Goal: Task Accomplishment & Management: Manage account settings

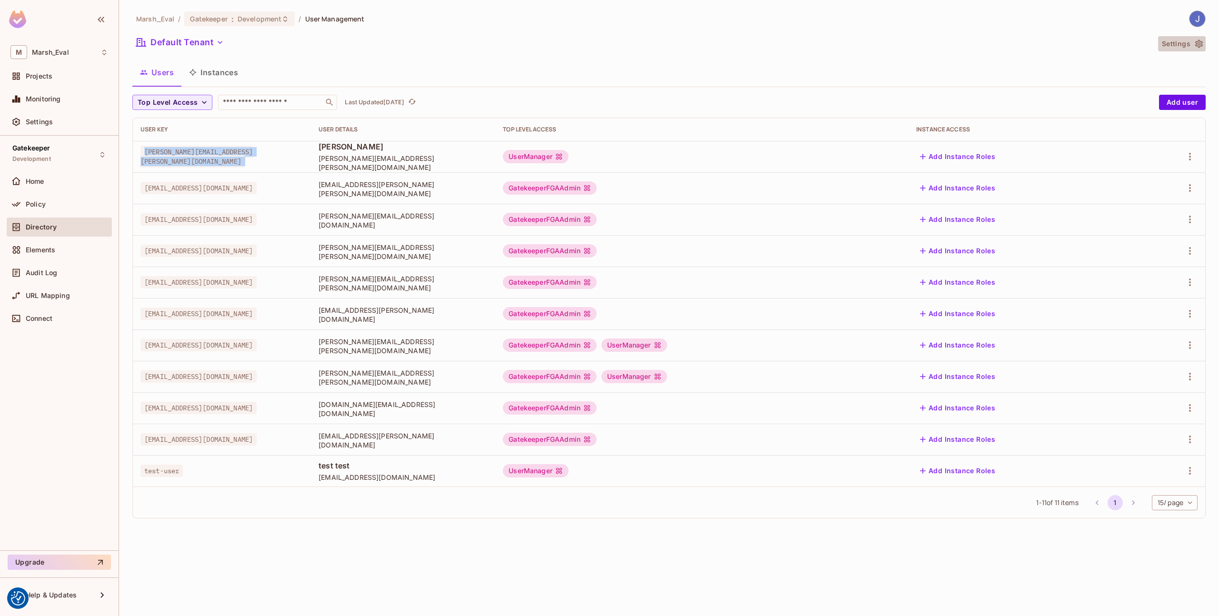
click at [1182, 44] on button "Settings" at bounding box center [1182, 43] width 48 height 15
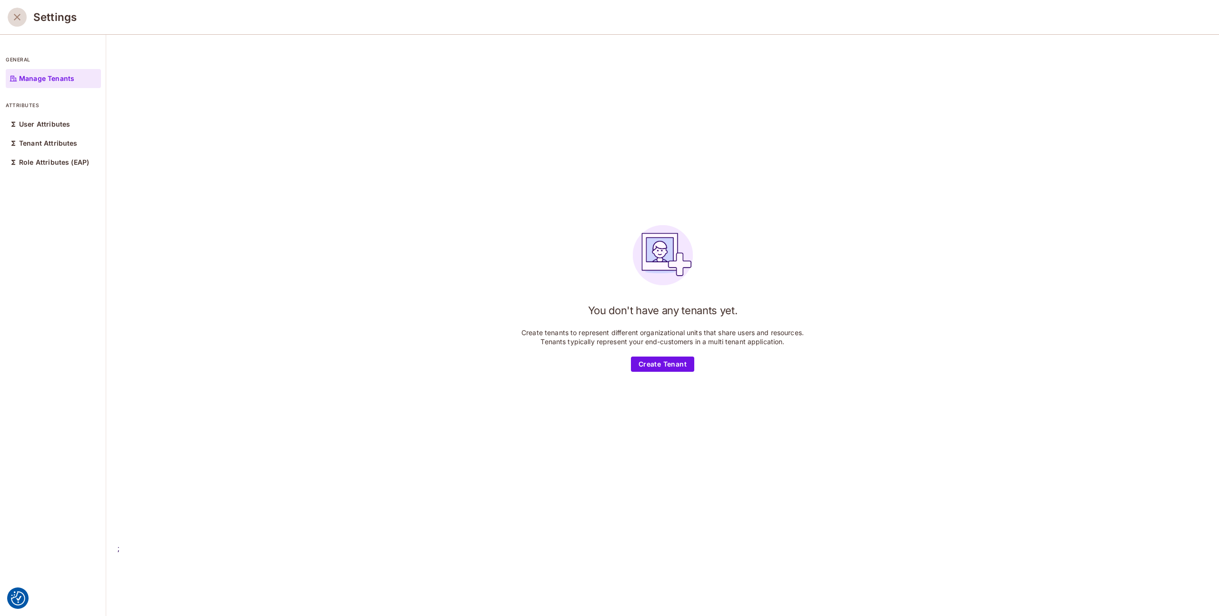
click at [15, 16] on icon "close" at bounding box center [16, 16] width 11 height 11
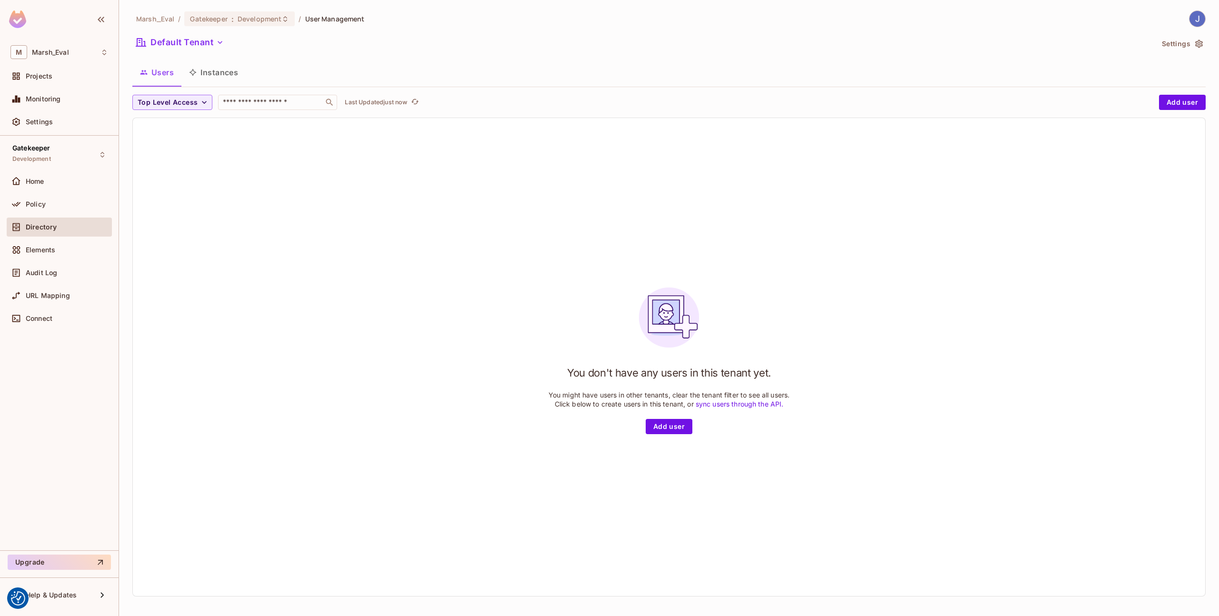
click at [1163, 47] on button "Settings" at bounding box center [1182, 43] width 48 height 15
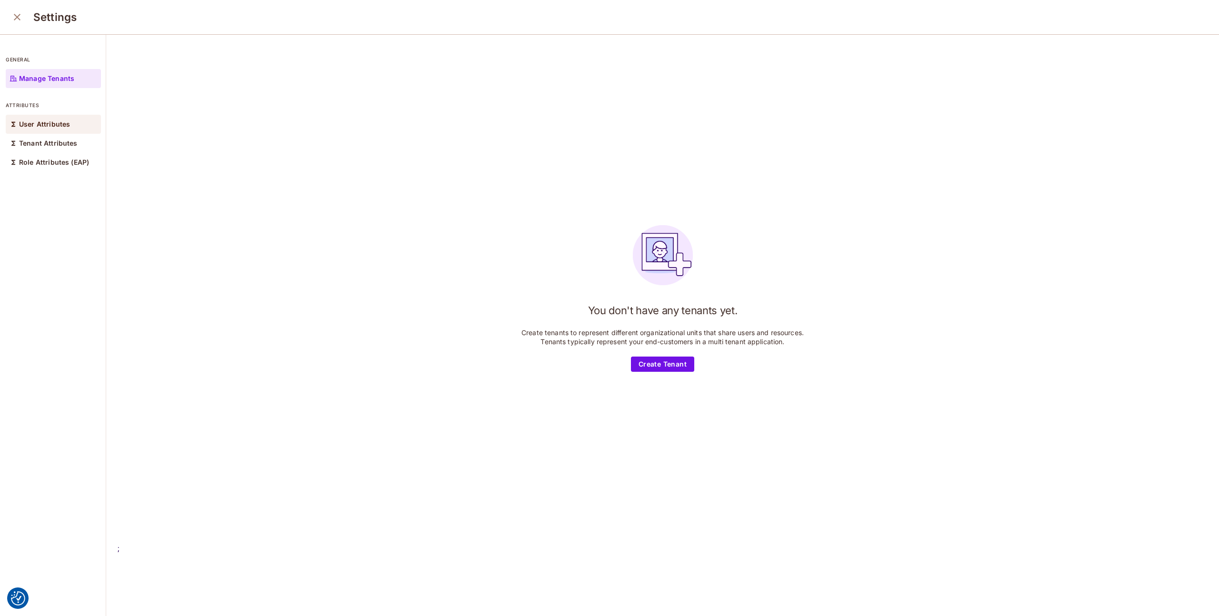
click at [51, 120] on p "User Attributes" at bounding box center [44, 124] width 51 height 8
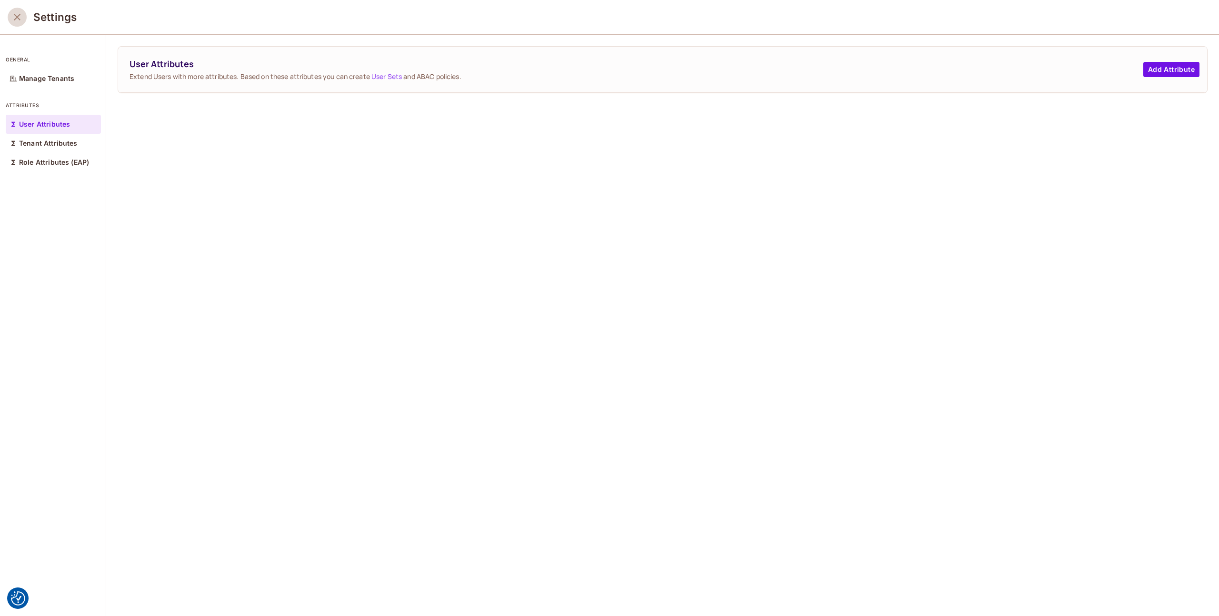
click at [11, 21] on icon "close" at bounding box center [16, 16] width 11 height 11
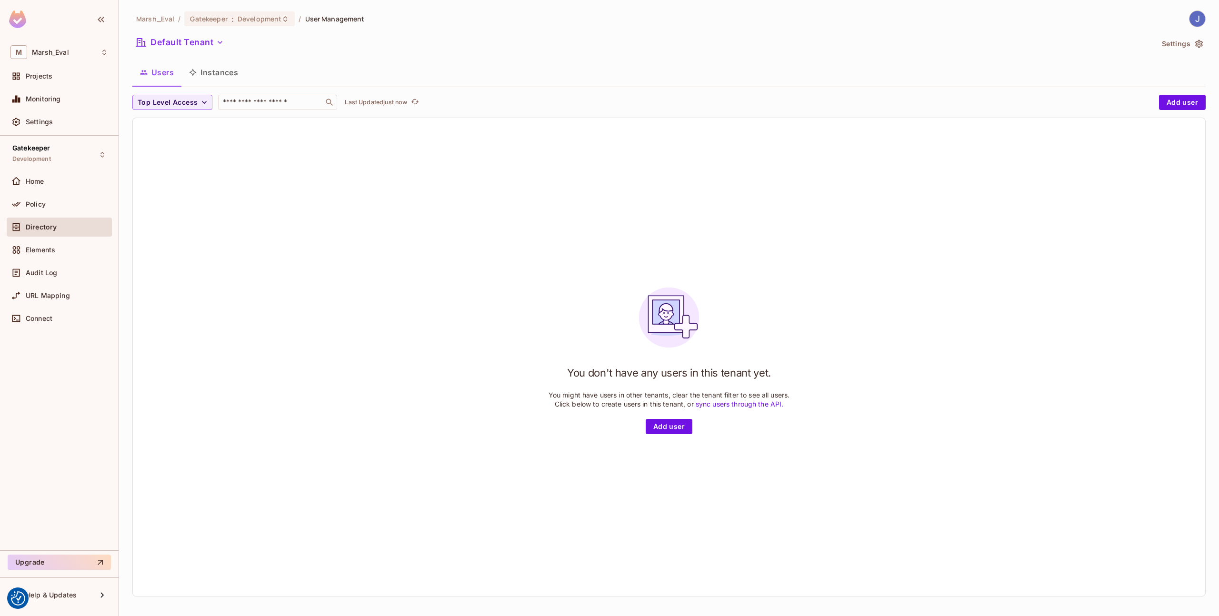
click at [40, 223] on span "Directory" at bounding box center [41, 227] width 31 height 8
click at [41, 211] on div "Policy" at bounding box center [59, 204] width 105 height 19
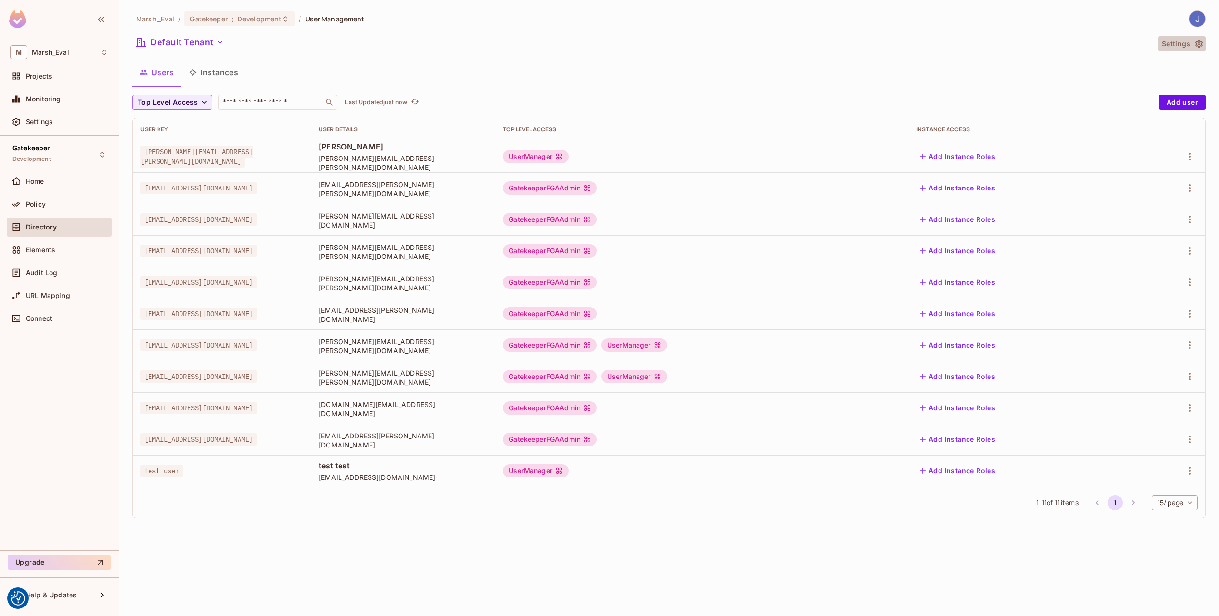
click at [1188, 46] on button "Settings" at bounding box center [1182, 43] width 48 height 15
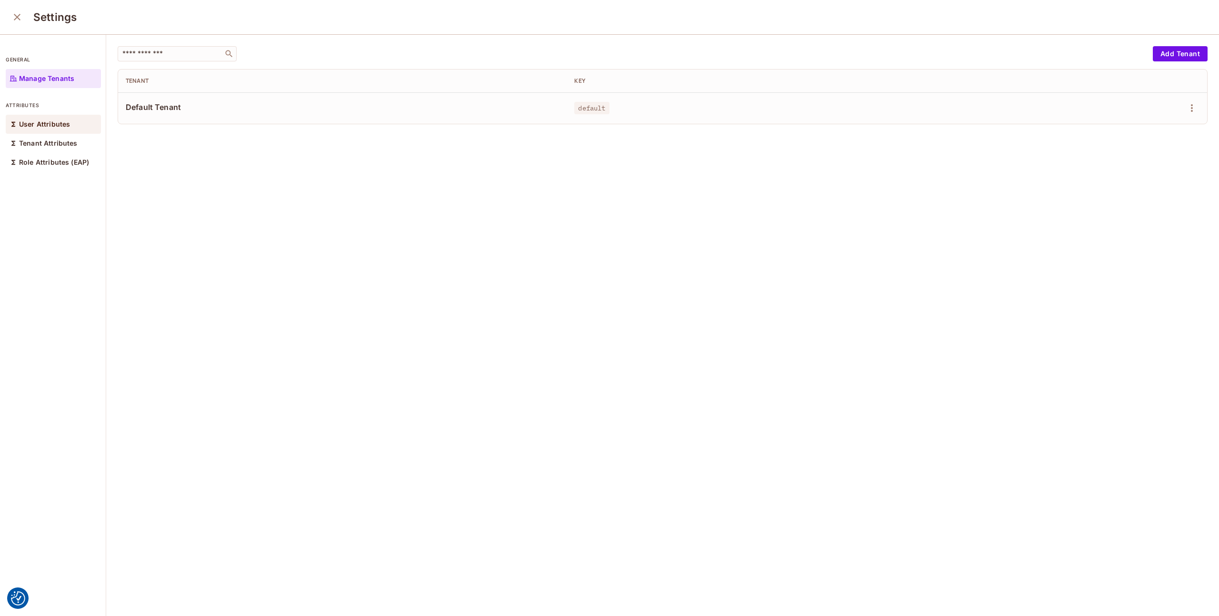
click at [57, 120] on p "User Attributes" at bounding box center [44, 124] width 51 height 8
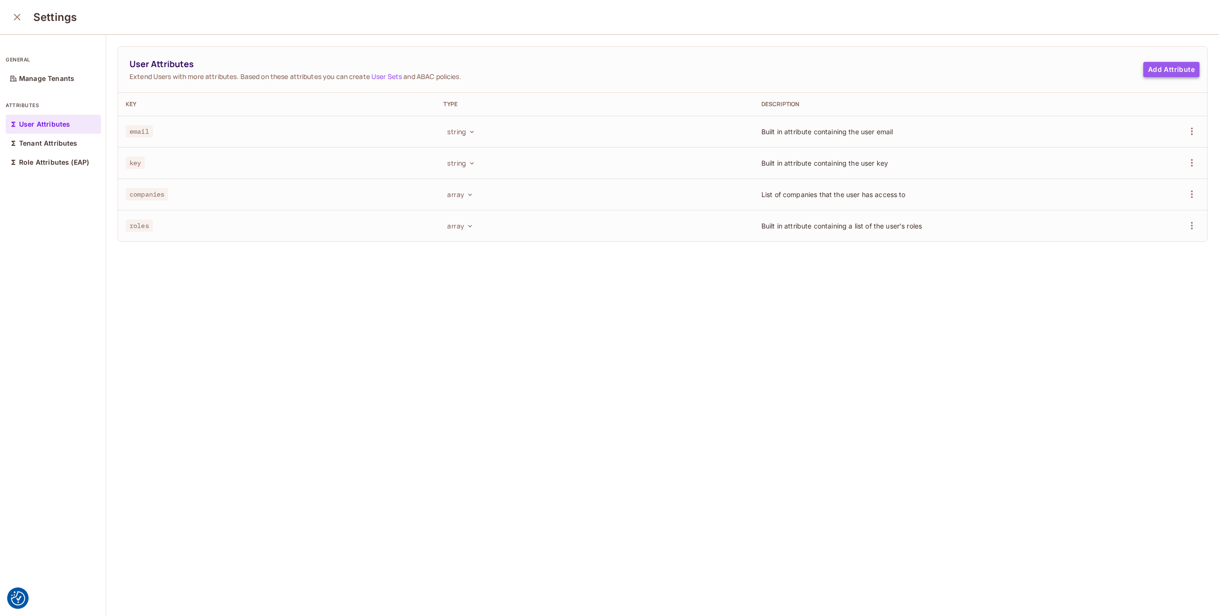
click at [1143, 69] on button "Add Attribute" at bounding box center [1171, 69] width 56 height 15
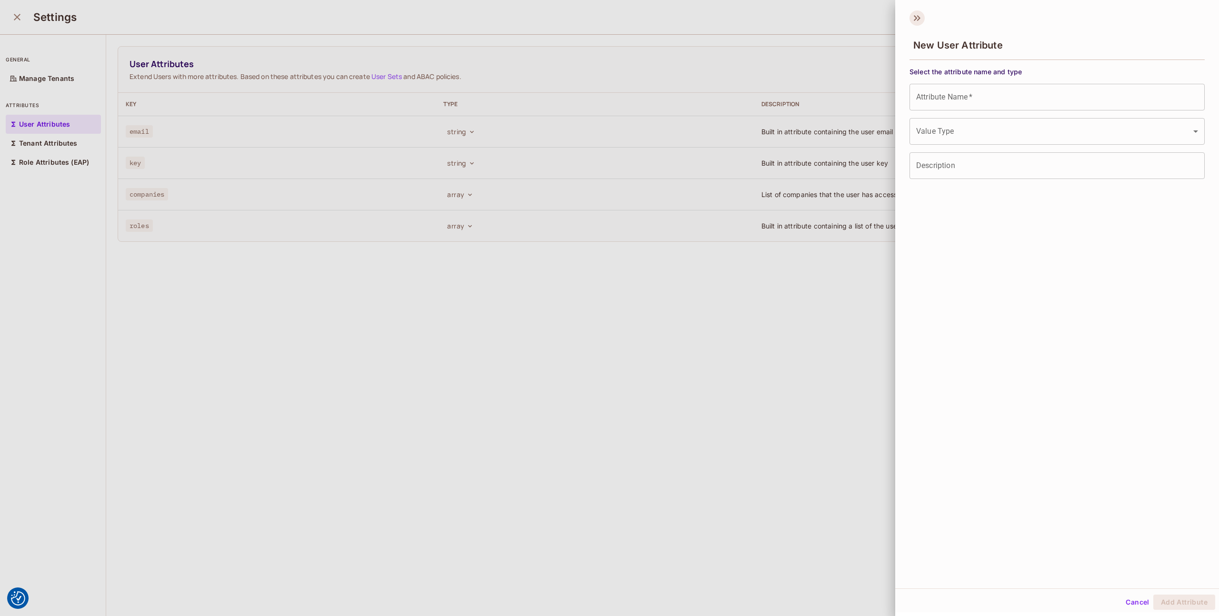
click at [914, 21] on icon at bounding box center [917, 17] width 15 height 15
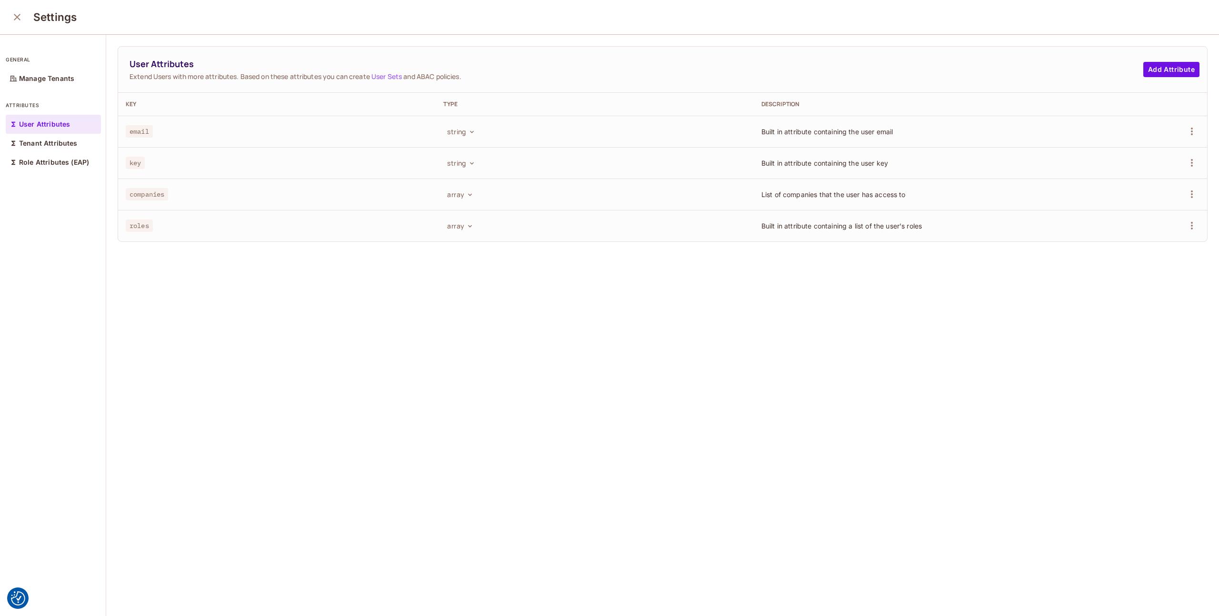
click at [687, 357] on div "User Attributes Extend Users with more attributes. Based on these attributes yo…" at bounding box center [662, 326] width 1113 height 582
click at [14, 15] on icon "close" at bounding box center [16, 16] width 11 height 11
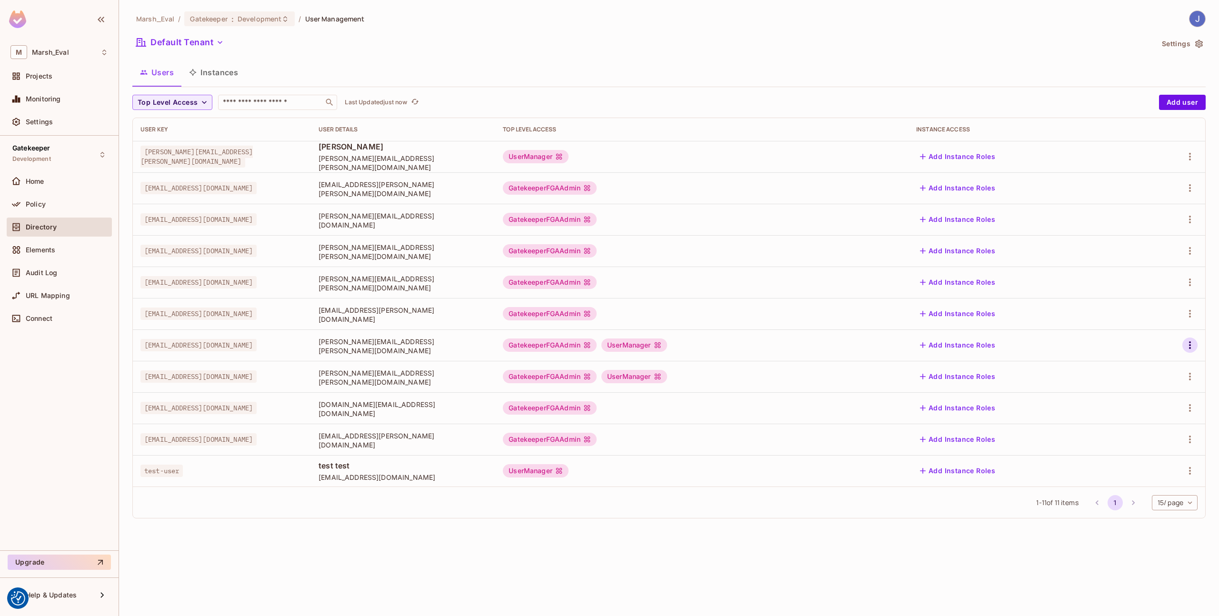
click at [1194, 344] on icon "button" at bounding box center [1189, 345] width 11 height 11
click at [1146, 386] on div "Edit Attributes" at bounding box center [1156, 388] width 47 height 10
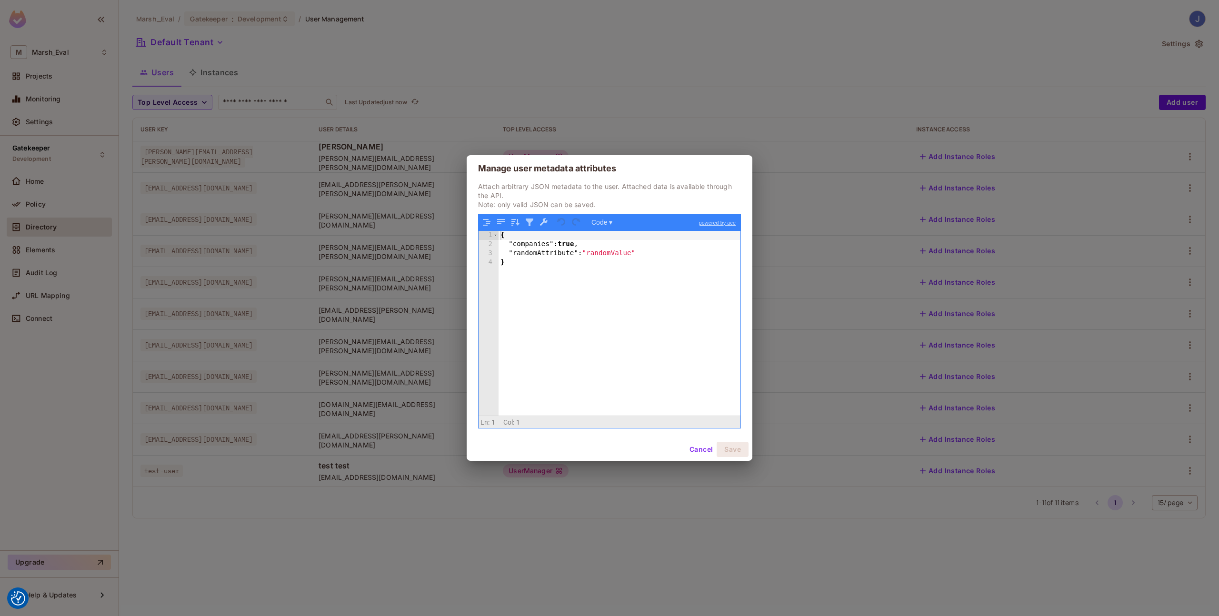
click at [574, 263] on div "{ "companies" : true , "randomAttribute" : "randomValue" }" at bounding box center [620, 332] width 242 height 203
click at [642, 251] on div "{ "companies" : true , "randomAttribute" : "randomValue" }" at bounding box center [620, 332] width 242 height 203
click at [696, 371] on div "{ "companies" : true , "randomAttribute" : "randomValue" ,\ randomAttribute 2 :…" at bounding box center [620, 332] width 242 height 203
click at [510, 263] on div "{ "companies" : true , "randomAttribute" : "randomValue" ,\ randomAttribute 2 :…" at bounding box center [620, 332] width 242 height 203
click at [574, 265] on div "{ "companies" : true , "randomAttribute" : "randomValue" ,\ randomAttribute 2 :…" at bounding box center [620, 332] width 242 height 203
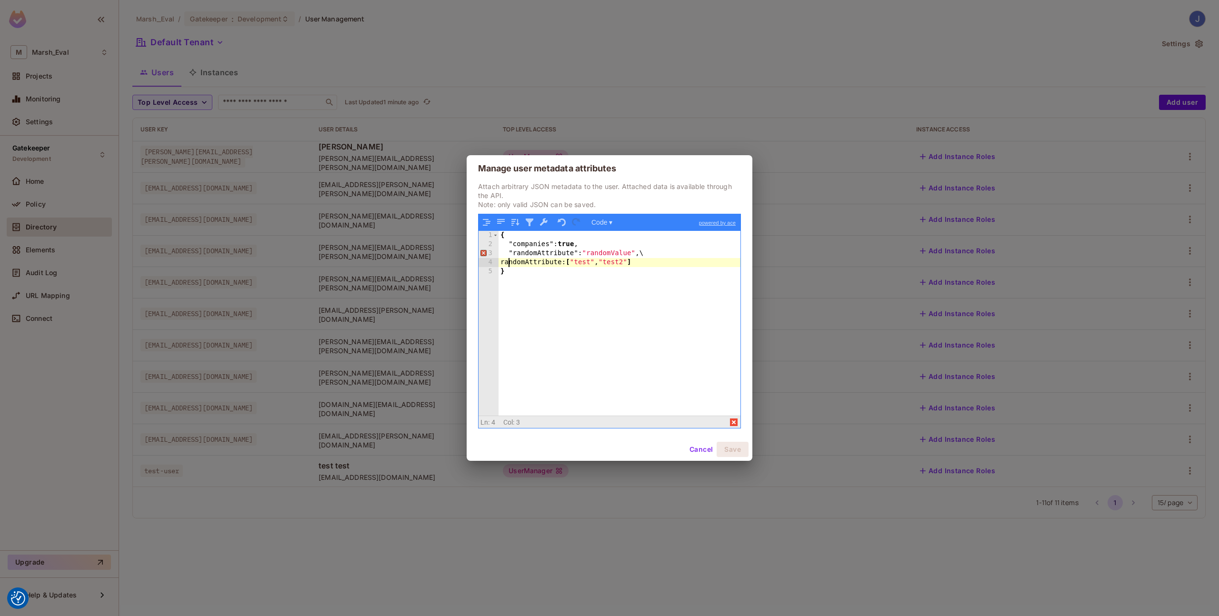
click at [511, 262] on div "{ "companies" : true , "randomAttribute" : "randomValue" ,\ randomAttribute: [ …" at bounding box center [620, 332] width 242 height 203
click at [573, 264] on div "{ "companies" : true , "randomAttribute" : "randomValue" ,\ "randomAttribute: […" at bounding box center [620, 332] width 242 height 203
drag, startPoint x: 596, startPoint y: 262, endPoint x: 617, endPoint y: 262, distance: 21.4
click at [617, 262] on div "{ "companies" : true , "randomAttribute" : "randomValue" ,\ "randomAttribute2" …" at bounding box center [620, 332] width 242 height 203
click at [648, 314] on div "{ "companies" : true , "randomAttribute" : "randomValue" ,\ "randomAttribute2" …" at bounding box center [620, 332] width 242 height 203
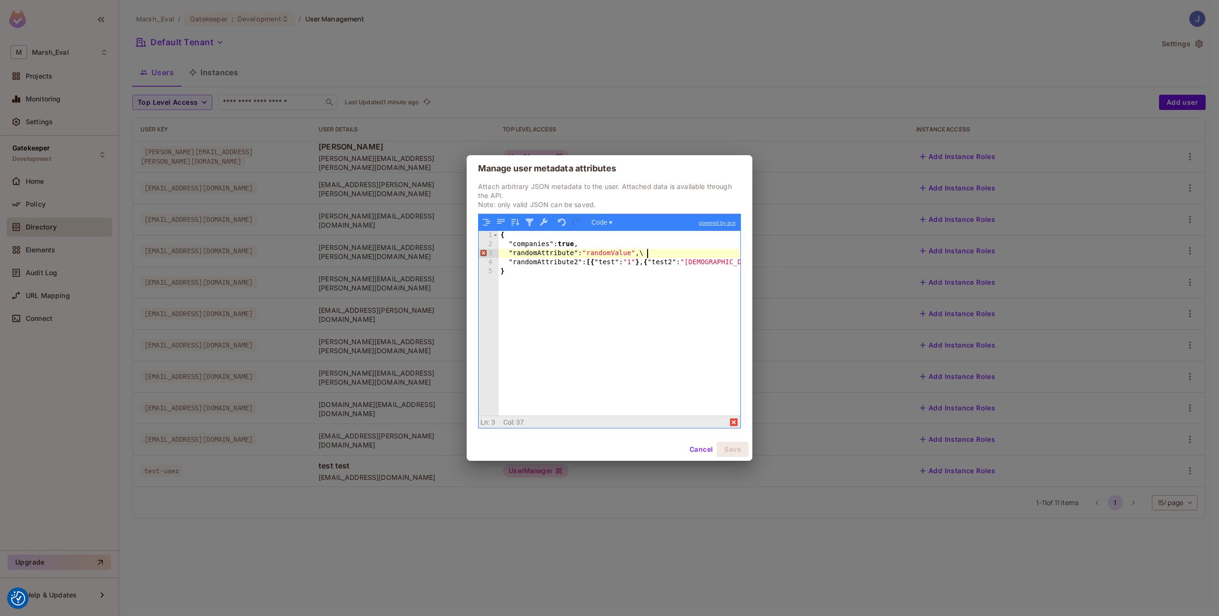
click at [650, 252] on div "{ "companies" : true , "randomAttribute" : "randomValue" ,\ "randomAttribute2" …" at bounding box center [620, 332] width 242 height 203
click at [583, 263] on div "{ "companies" : true , "randomAttribute" : "randomValue" , "randomAttribute2" :…" at bounding box center [620, 332] width 242 height 203
click at [514, 262] on div "{ "companies" : true , "randomAttribute" : "randomValue" , "randomAttribute2: […" at bounding box center [620, 332] width 242 height 203
click at [575, 263] on div "{ "companies" : true , "randomAttribute" : "randomValue" , randomAttribute 2 : …" at bounding box center [620, 332] width 242 height 203
drag, startPoint x: 593, startPoint y: 262, endPoint x: 647, endPoint y: 261, distance: 53.3
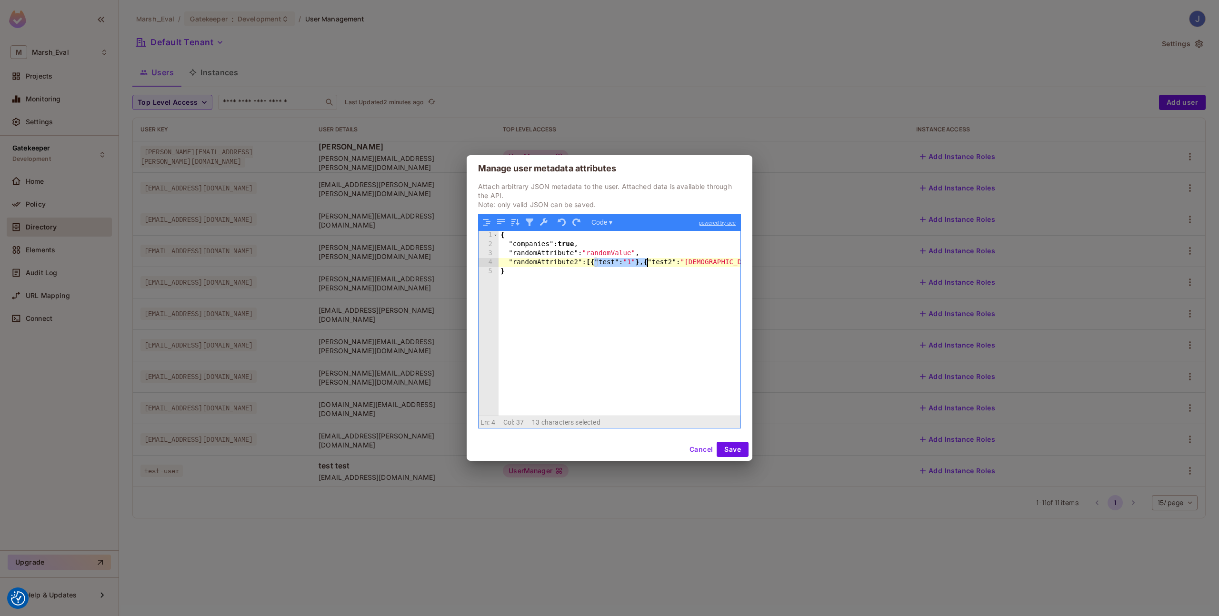
click at [647, 261] on div "{ "companies" : true , "randomAttribute" : "randomValue" , "randomAttribute2" :…" at bounding box center [620, 332] width 242 height 203
drag, startPoint x: 626, startPoint y: 265, endPoint x: 706, endPoint y: 265, distance: 79.5
click at [706, 265] on div "{ "companies" : true , "randomAttribute" : "randomValue" , "randomAttribute2" :…" at bounding box center [620, 332] width 242 height 203
click at [701, 300] on div "{ "companies" : true , "randomAttribute" : "randomValue" , "randomAttribute2" :…" at bounding box center [620, 332] width 242 height 203
click at [747, 451] on button "Save" at bounding box center [733, 449] width 32 height 15
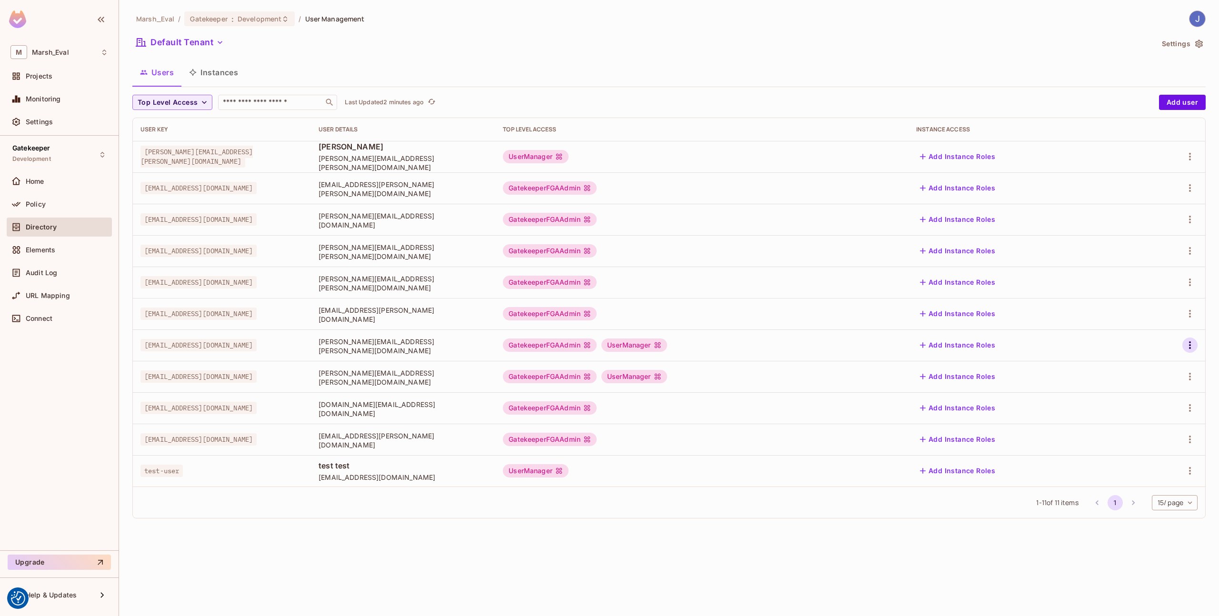
click at [1193, 348] on icon "button" at bounding box center [1189, 345] width 11 height 11
click at [1124, 383] on icon at bounding box center [1119, 387] width 11 height 11
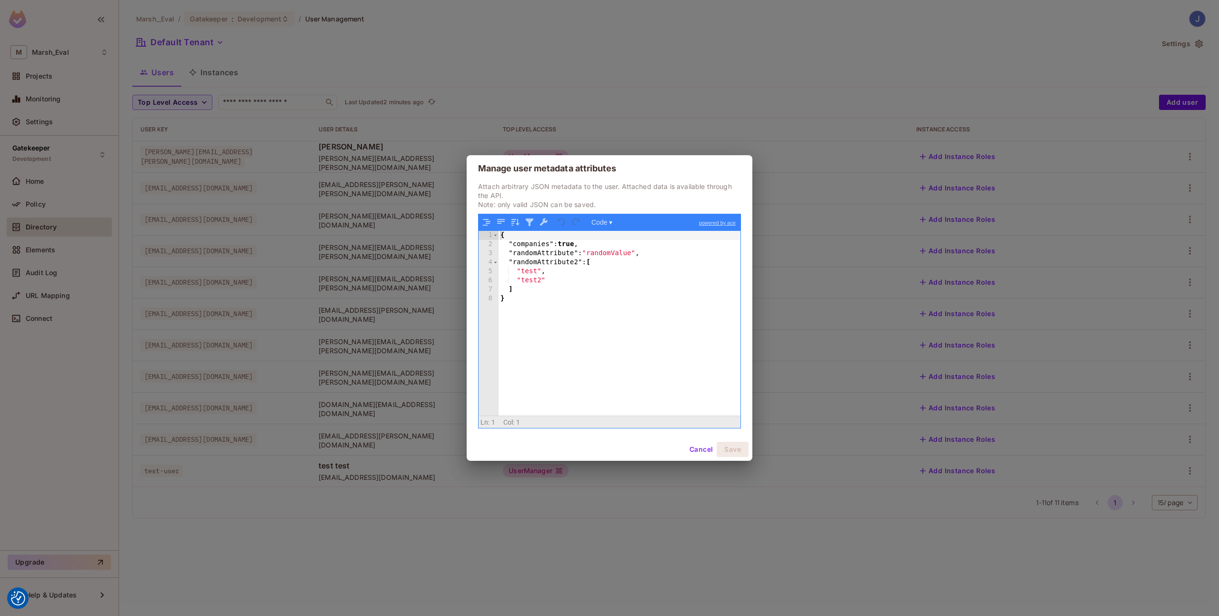
click at [552, 294] on div "{ "companies" : true , "randomAttribute" : "randomValue" , "randomAttribute2" :…" at bounding box center [620, 332] width 242 height 203
click at [602, 300] on div "{ "companies" : true , "randomAttribute" : "randomValue" , "randomAttribute2" :…" at bounding box center [622, 332] width 238 height 203
click at [730, 446] on button "Save" at bounding box center [733, 449] width 32 height 15
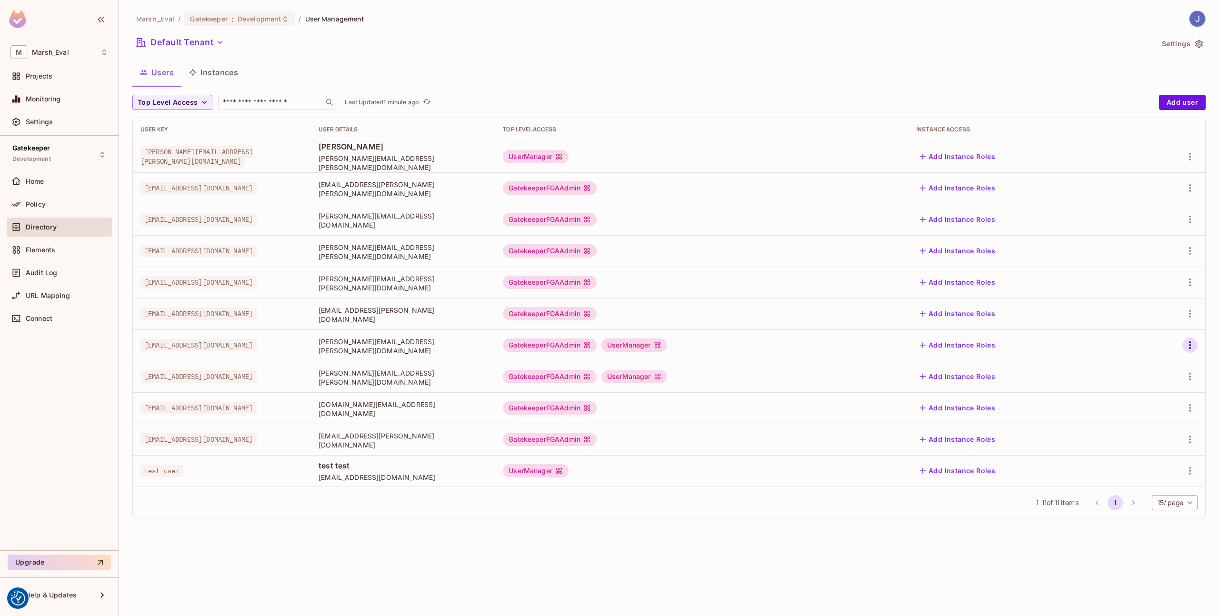
click at [1190, 346] on icon "button" at bounding box center [1189, 345] width 11 height 11
click at [1133, 381] on span "Edit Attributes" at bounding box center [1157, 388] width 53 height 15
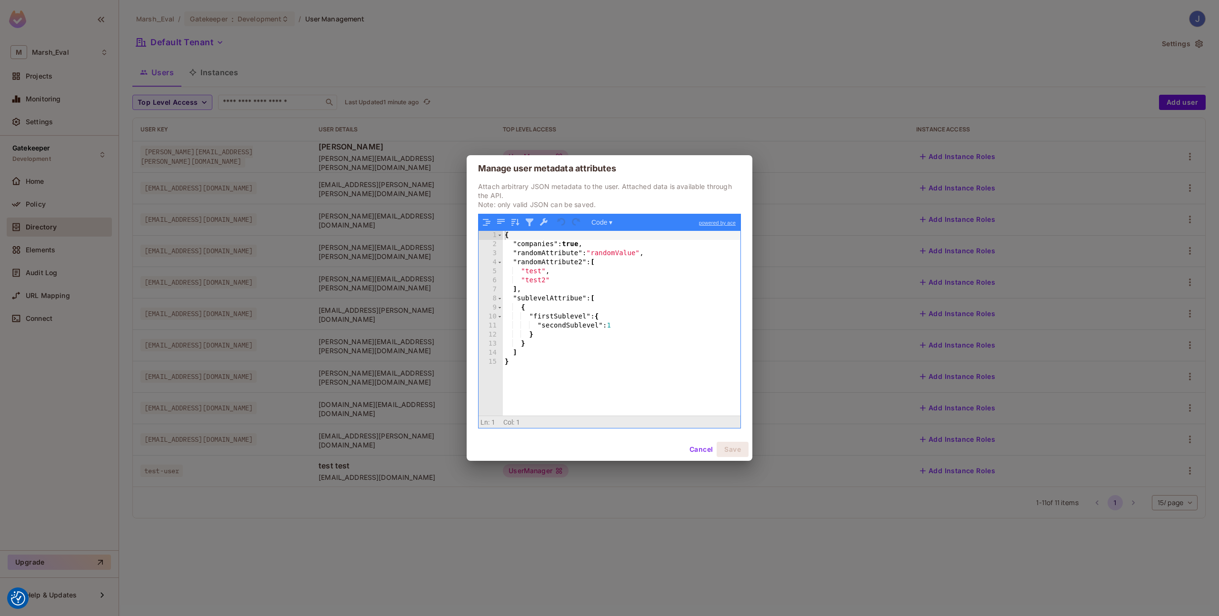
click at [581, 301] on div "{ "companies" : true , "randomAttribute" : "randomValue" , "randomAttribute2" :…" at bounding box center [622, 332] width 238 height 203
click at [741, 454] on button "Save" at bounding box center [733, 449] width 32 height 15
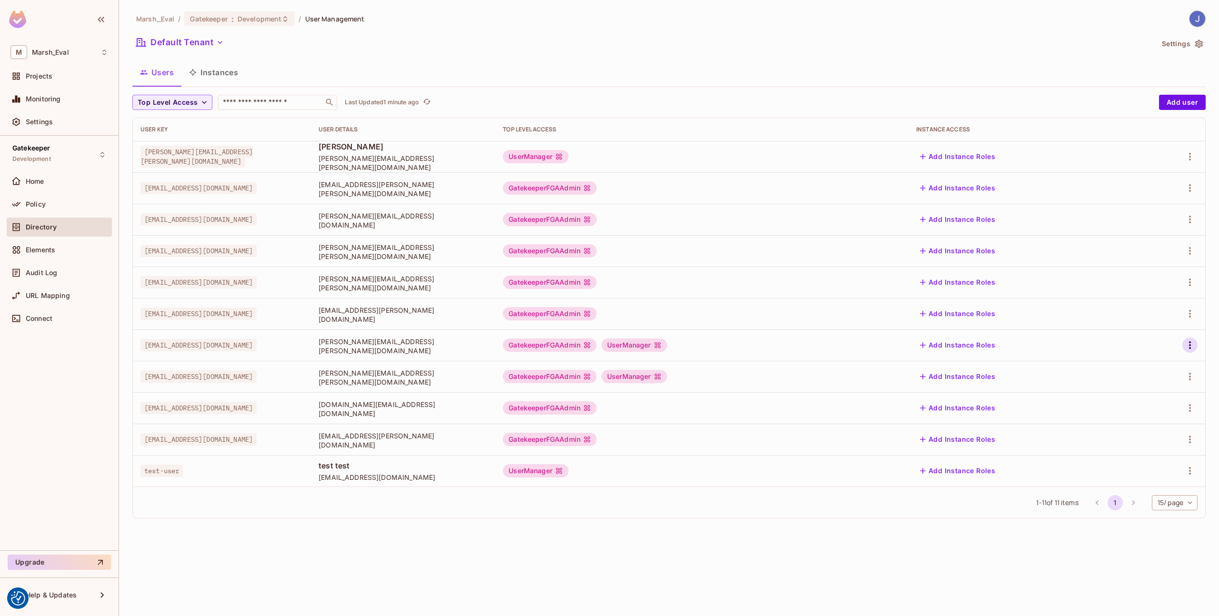
click at [1185, 344] on icon "button" at bounding box center [1189, 345] width 11 height 11
click at [1130, 389] on div "Edit Attributes" at bounding box center [1148, 388] width 69 height 15
